Goal: Information Seeking & Learning: Learn about a topic

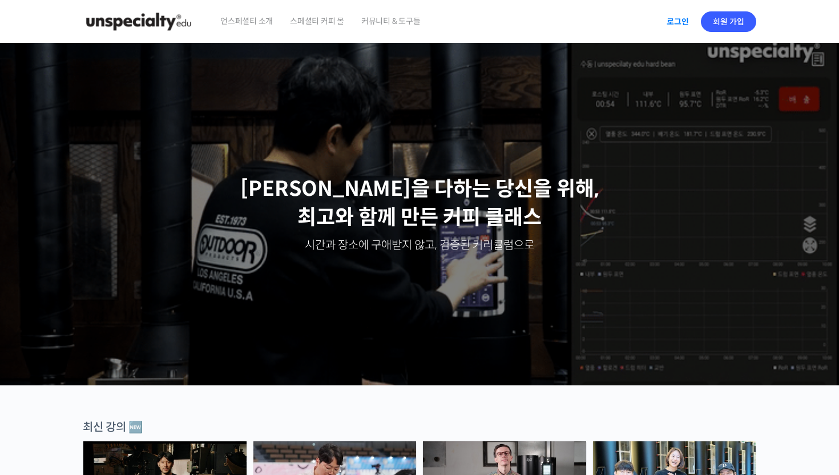
click at [673, 13] on link "로그인" at bounding box center [677, 22] width 36 height 26
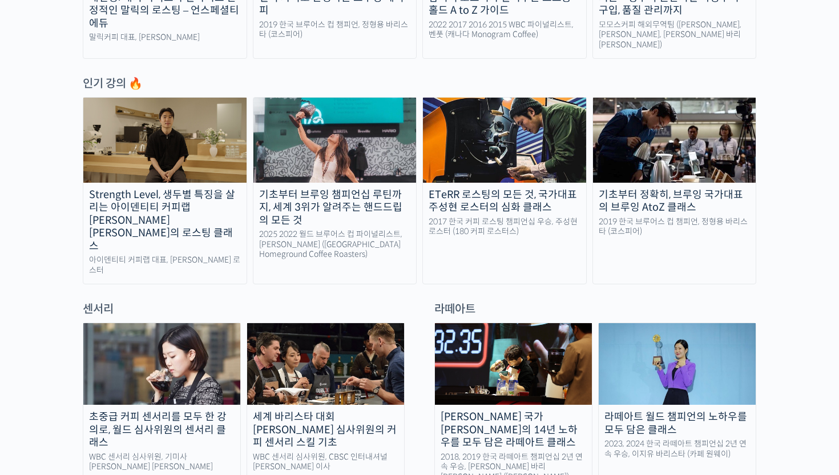
scroll to position [319, 0]
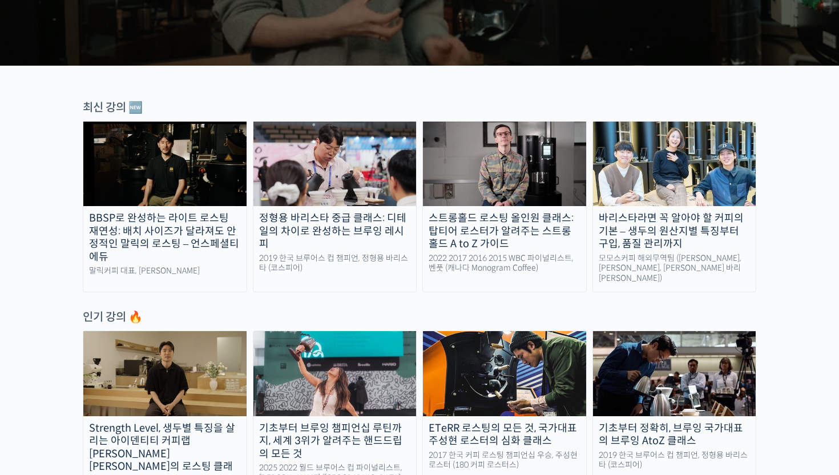
click at [557, 190] on img at bounding box center [504, 164] width 163 height 84
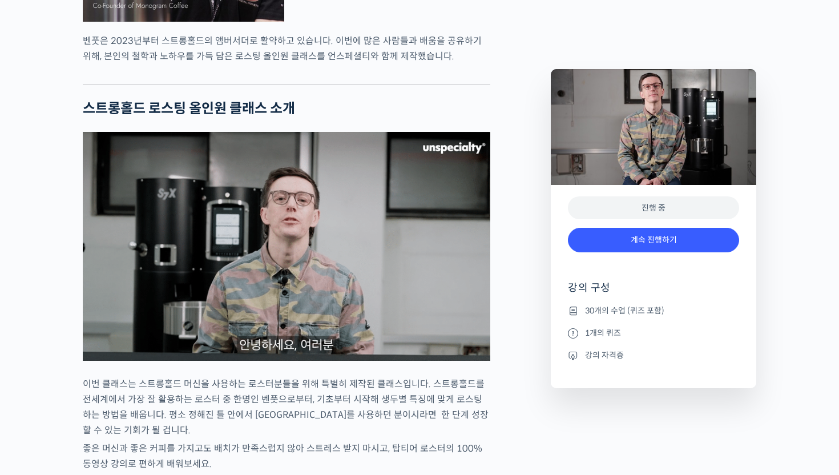
scroll to position [1130, 0]
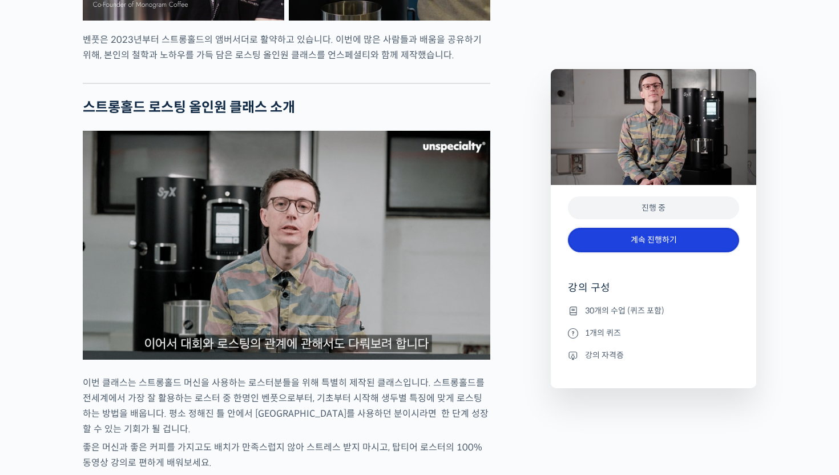
click at [722, 245] on link "계속 진행하기" at bounding box center [653, 240] width 171 height 25
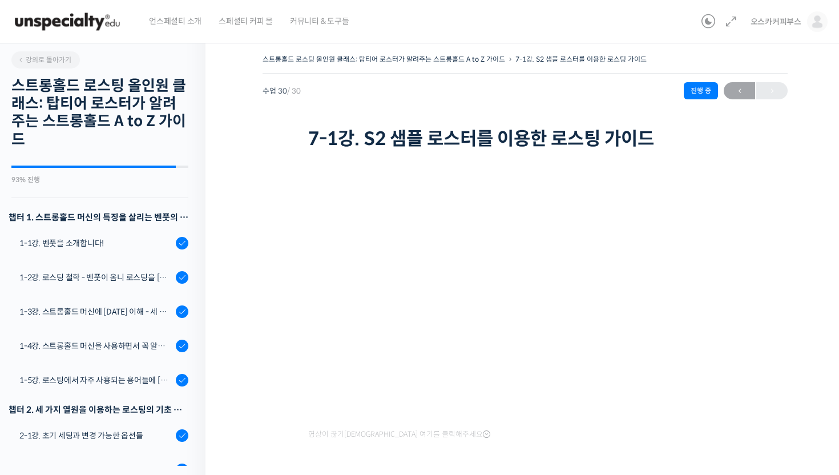
scroll to position [997, 0]
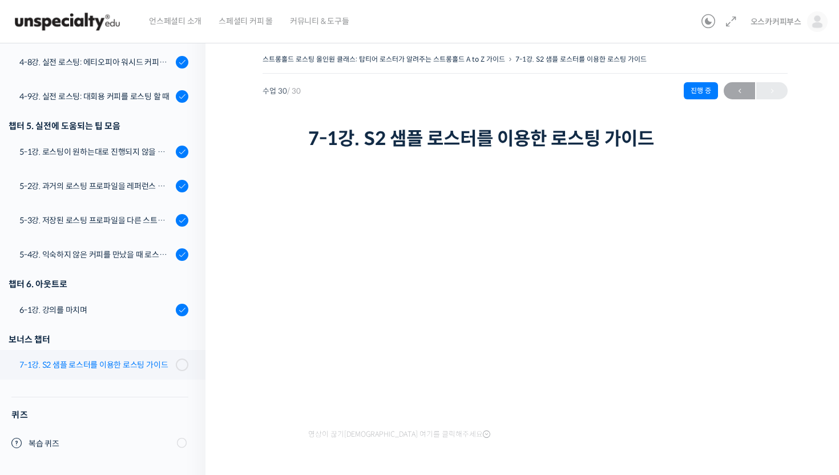
click at [111, 370] on div "7-1강. S2 샘플 로스터를 이용한 로스팅 가이드" at bounding box center [95, 364] width 153 height 13
